Goal: Task Accomplishment & Management: Use online tool/utility

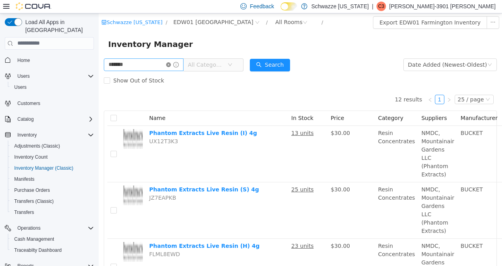
click at [171, 67] on icon "icon: close-circle" at bounding box center [168, 64] width 5 height 5
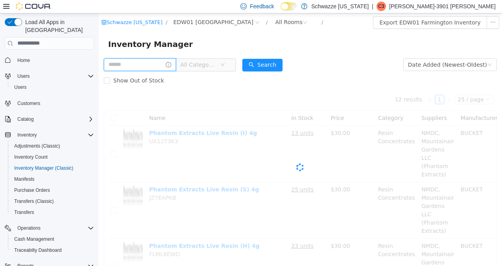
click at [149, 64] on input "text" at bounding box center [140, 64] width 72 height 13
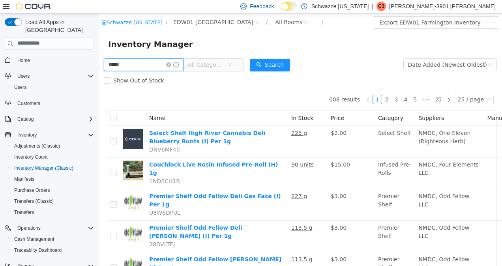
type input "*****"
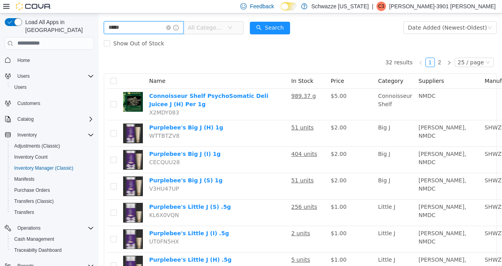
scroll to position [43, 0]
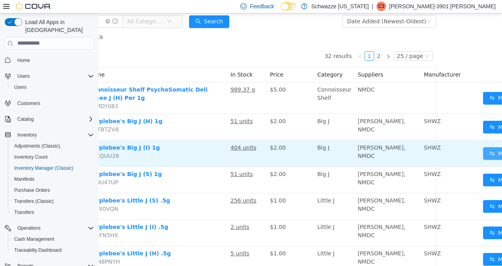
click at [483, 160] on button "Move" at bounding box center [501, 153] width 36 height 13
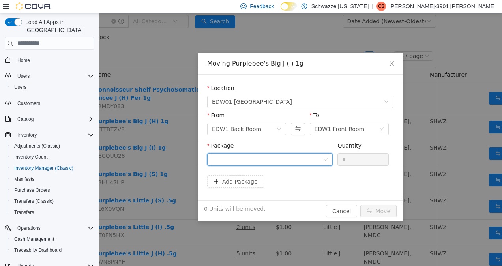
click at [313, 157] on div at bounding box center [267, 159] width 111 height 12
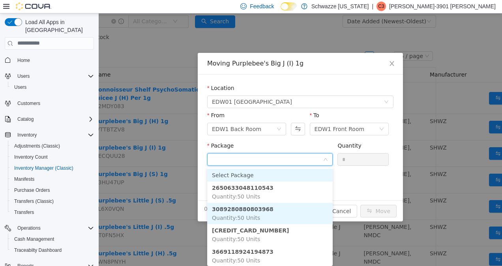
click at [253, 210] on strong "3089280880803968" at bounding box center [243, 209] width 62 height 6
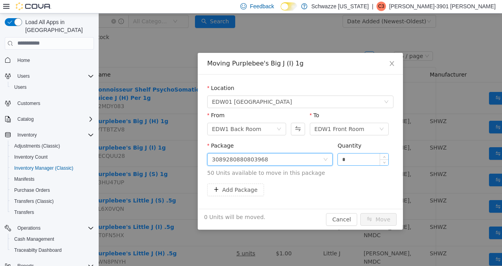
click at [362, 156] on input "*" at bounding box center [363, 159] width 51 height 12
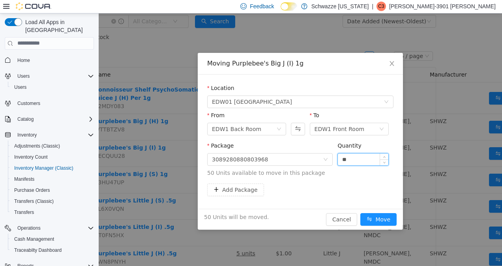
type input "**"
click at [388, 218] on button "Move" at bounding box center [379, 219] width 36 height 13
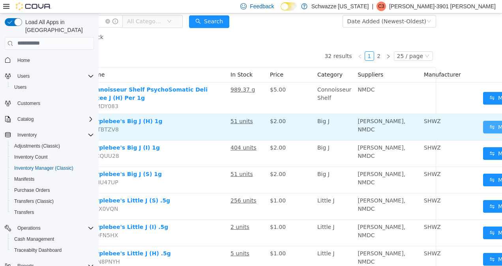
click at [483, 130] on button "Move" at bounding box center [501, 126] width 36 height 13
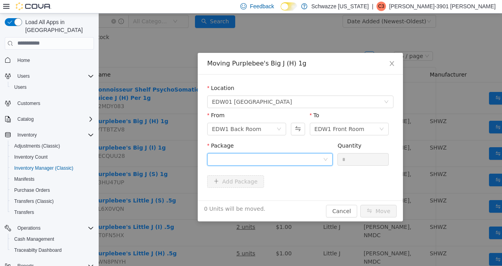
click at [301, 158] on div at bounding box center [267, 159] width 111 height 12
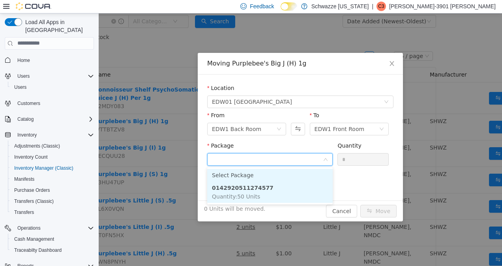
click at [240, 197] on span "Quantity : 50 Units" at bounding box center [236, 196] width 48 height 6
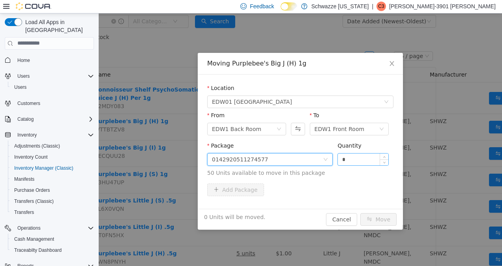
click at [360, 157] on input "*" at bounding box center [363, 159] width 51 height 12
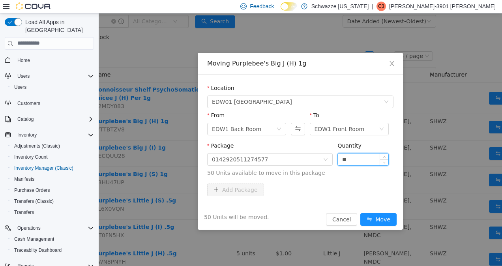
type input "**"
click at [384, 220] on button "Move" at bounding box center [379, 219] width 36 height 13
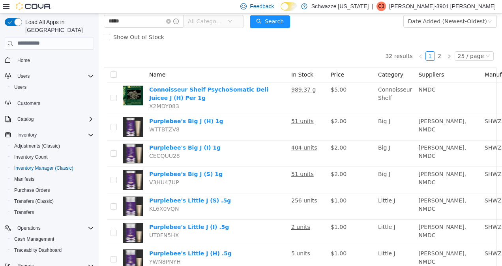
scroll to position [0, 0]
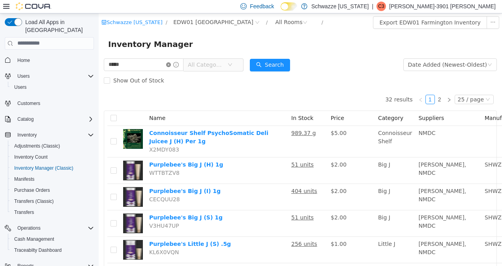
click at [171, 65] on icon "icon: close-circle" at bounding box center [168, 64] width 5 height 5
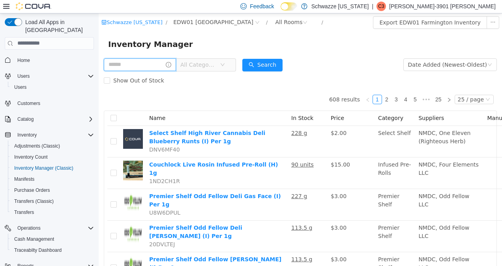
click at [134, 67] on input "text" at bounding box center [140, 64] width 72 height 13
type input "********"
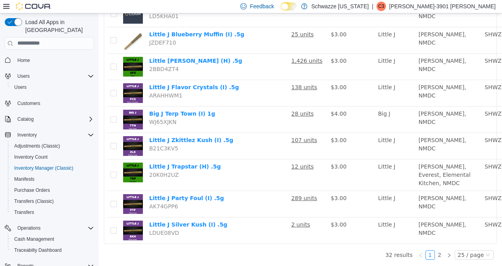
scroll to position [653, 0]
click at [437, 250] on link "2" at bounding box center [440, 254] width 9 height 9
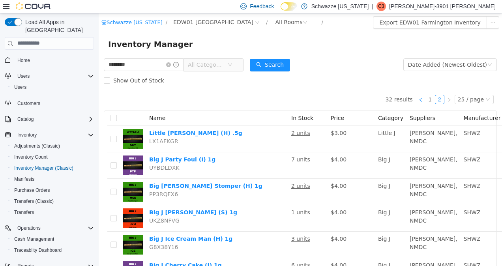
click at [419, 99] on icon "icon: left" at bounding box center [420, 100] width 2 height 4
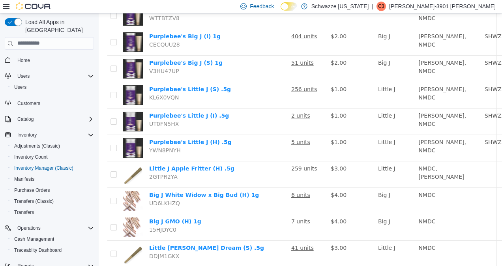
scroll to position [153, 0]
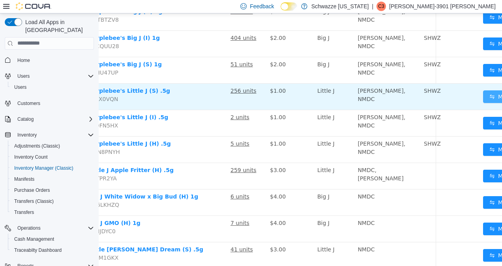
click at [483, 103] on button "Move" at bounding box center [501, 96] width 36 height 13
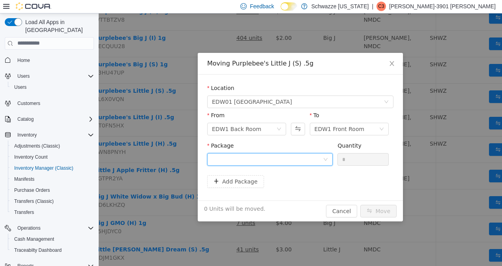
click at [306, 160] on div at bounding box center [267, 159] width 111 height 12
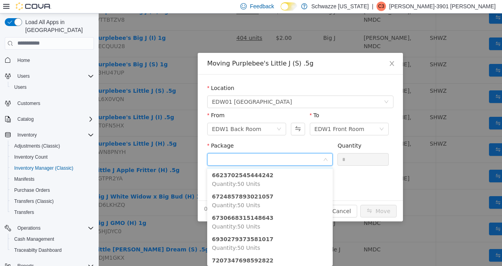
scroll to position [24, 0]
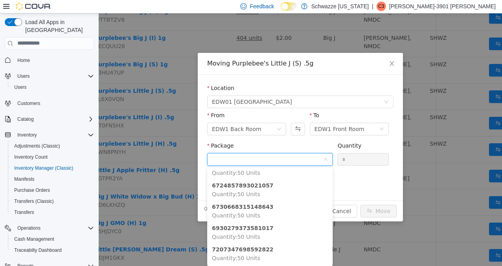
click at [249, 189] on li "6724857893021057 Quantity : 50 Units" at bounding box center [270, 189] width 126 height 21
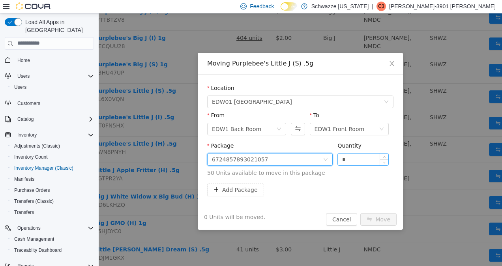
click at [364, 159] on input "*" at bounding box center [363, 159] width 51 height 12
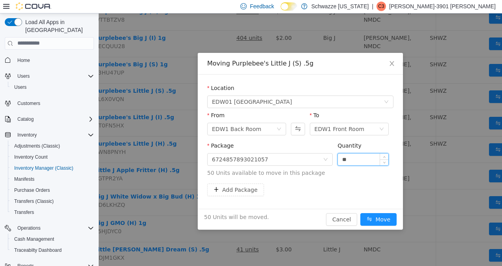
type input "**"
click at [384, 218] on button "Move" at bounding box center [379, 219] width 36 height 13
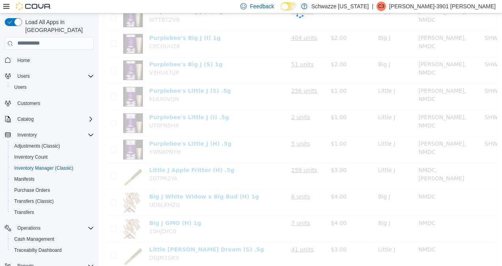
scroll to position [153, 0]
